Goal: Transaction & Acquisition: Subscribe to service/newsletter

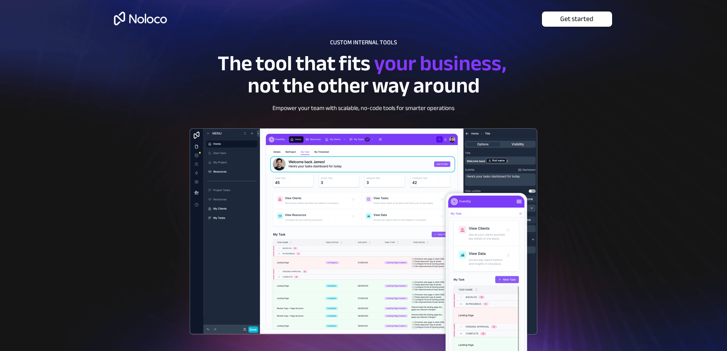
click at [565, 17] on span "Get started" at bounding box center [577, 19] width 70 height 8
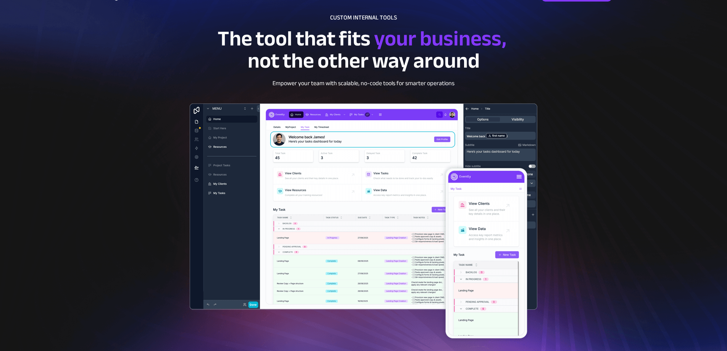
scroll to position [70, 0]
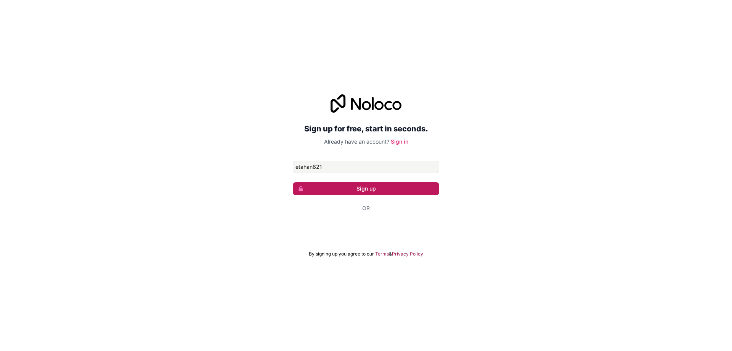
type input "etahan621"
click at [414, 192] on button "Sign up" at bounding box center [366, 188] width 146 height 13
click at [385, 187] on button "Sign up" at bounding box center [366, 188] width 146 height 13
